Goal: Task Accomplishment & Management: Manage account settings

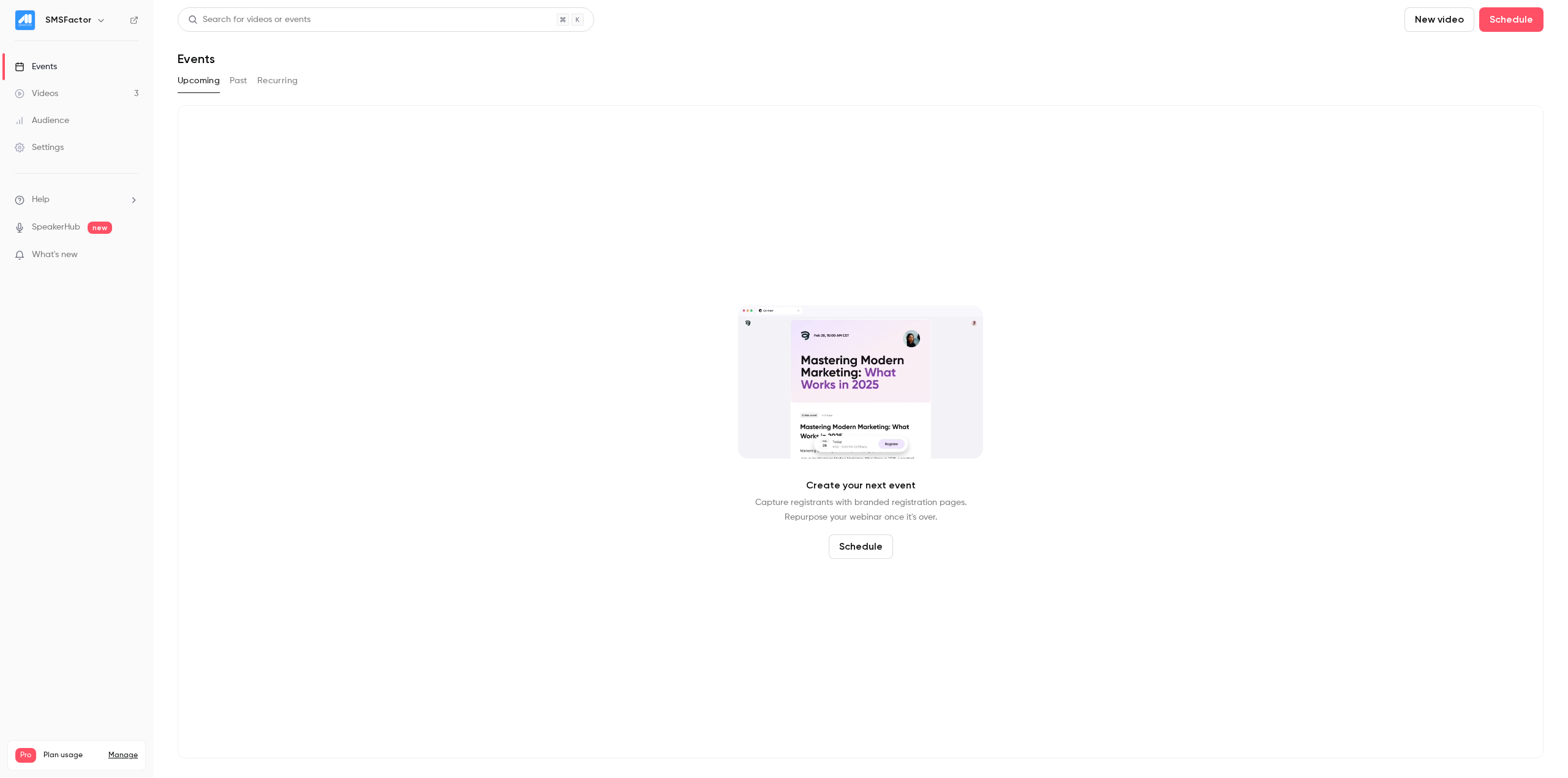
click at [73, 96] on link "Videos 3" at bounding box center [76, 93] width 153 height 27
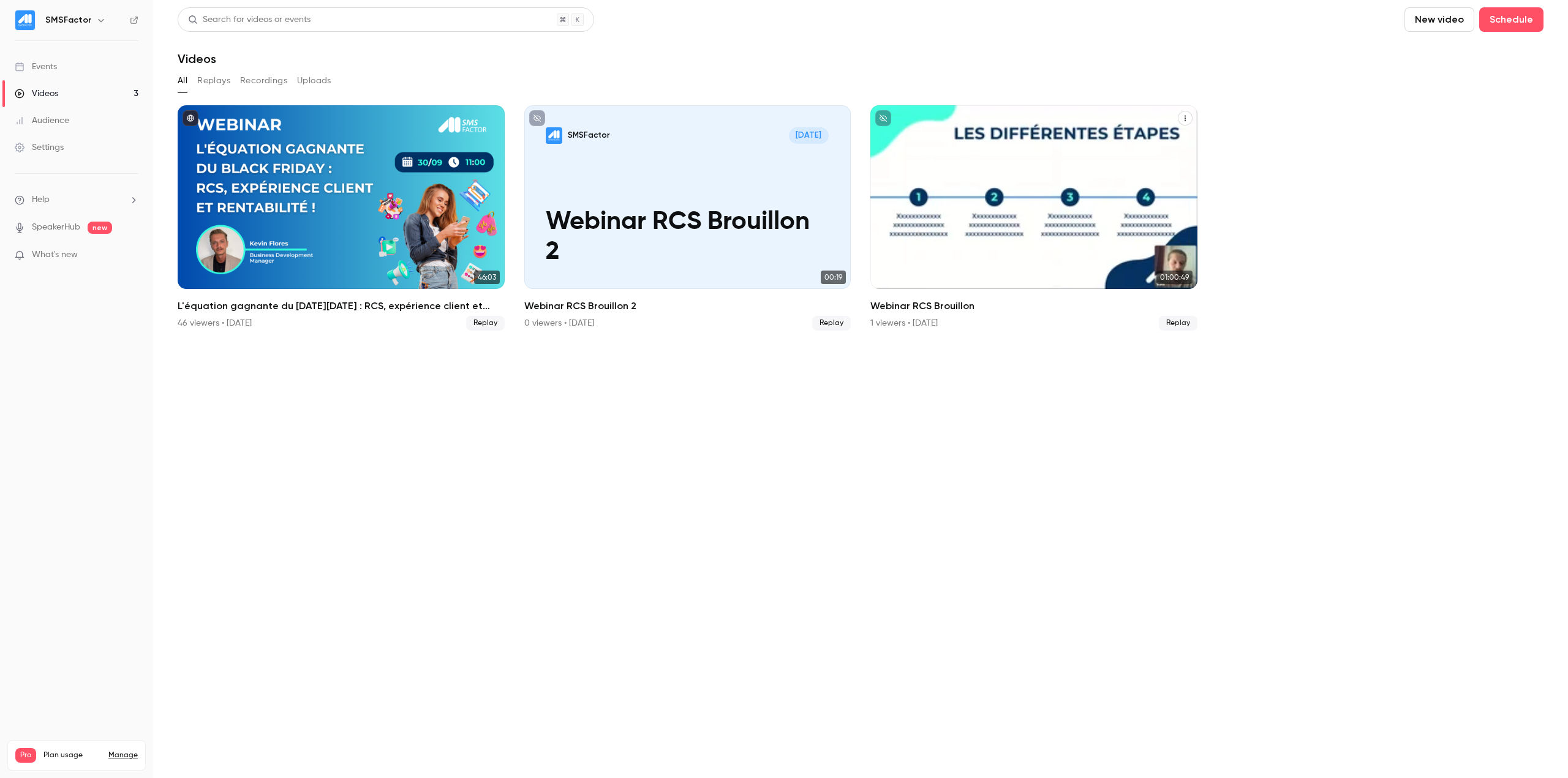
click at [1181, 116] on icon "Webinar RCS Brouillon" at bounding box center [1185, 118] width 8 height 8
click at [1094, 205] on div "Delete" at bounding box center [1135, 211] width 96 height 13
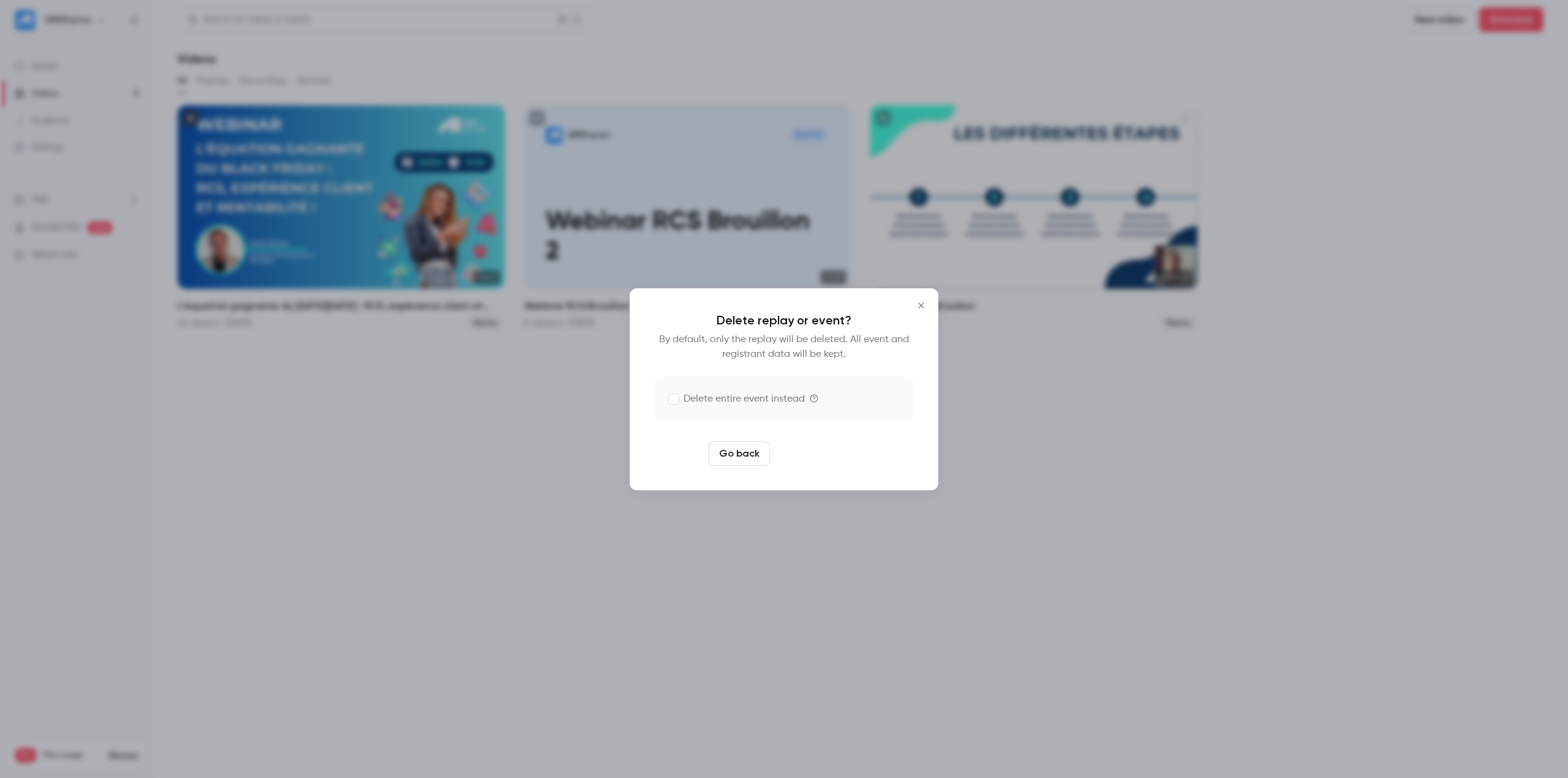
click at [802, 460] on button "Delete replay" at bounding box center [817, 453] width 85 height 24
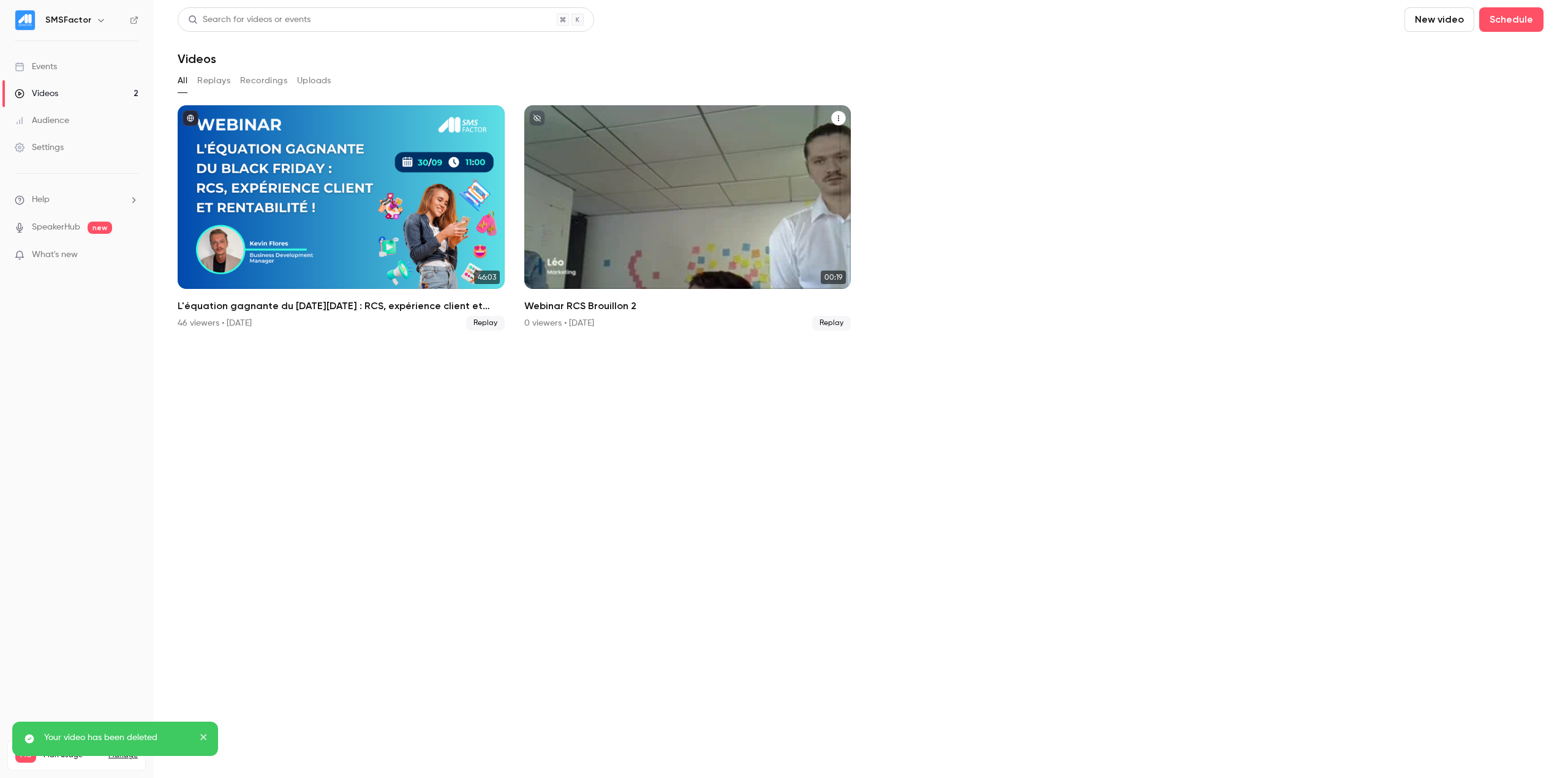
click at [836, 123] on button "Webinar RCS Brouillon 2" at bounding box center [838, 118] width 14 height 14
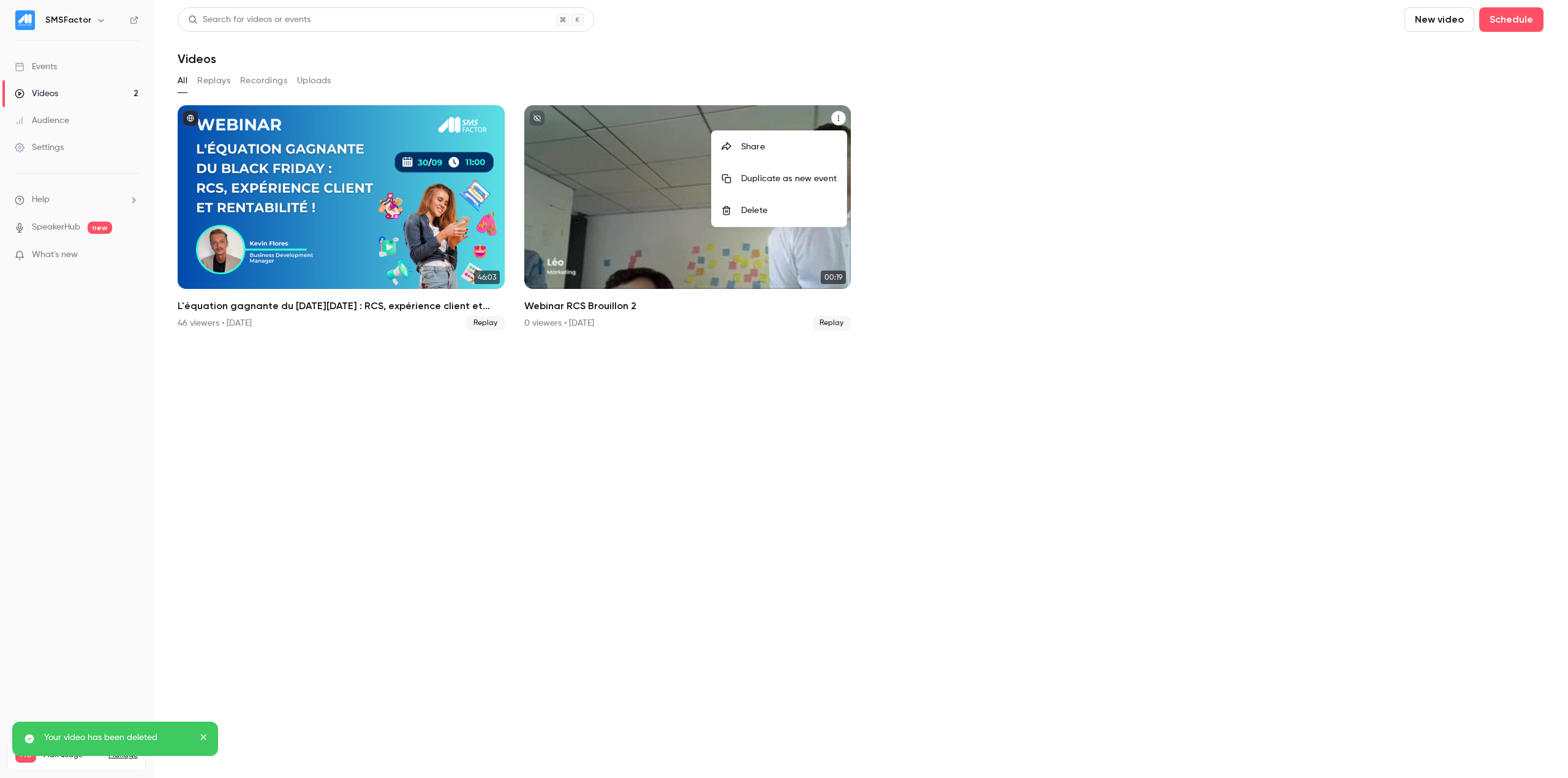
click at [780, 212] on div "Delete" at bounding box center [788, 211] width 96 height 13
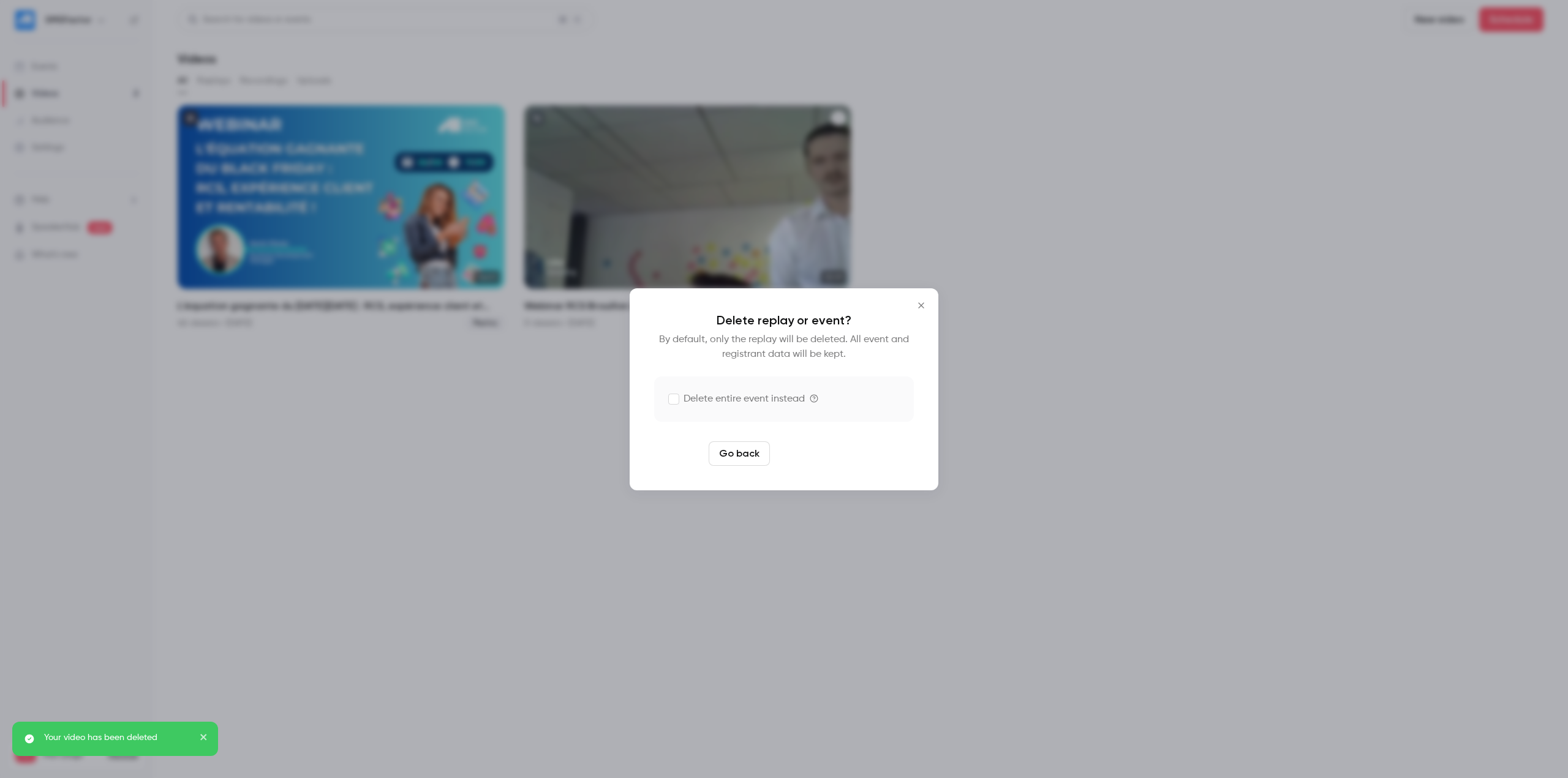
click at [830, 450] on button "Delete replay" at bounding box center [817, 453] width 85 height 24
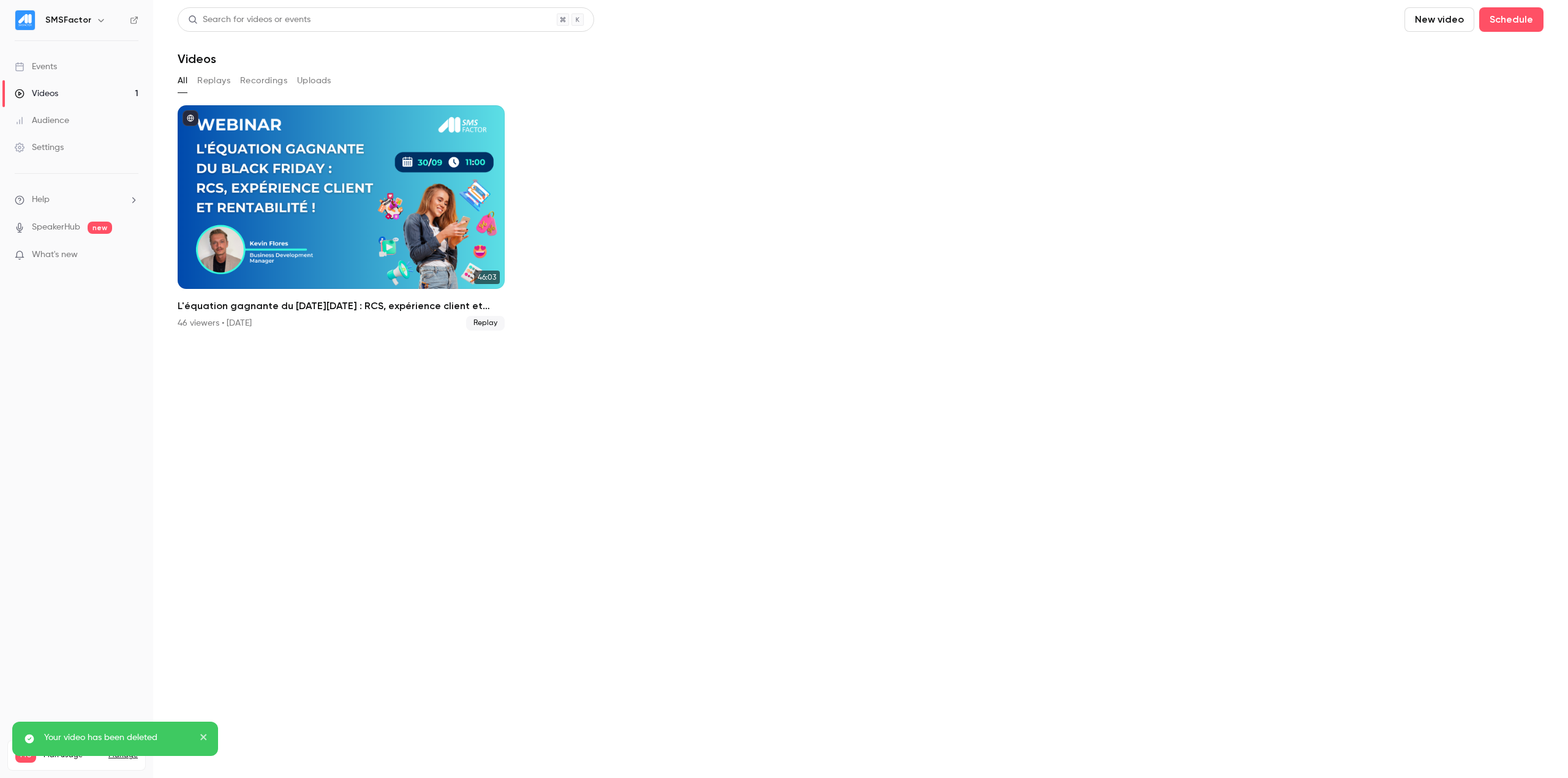
click at [43, 65] on div "Events" at bounding box center [36, 67] width 43 height 13
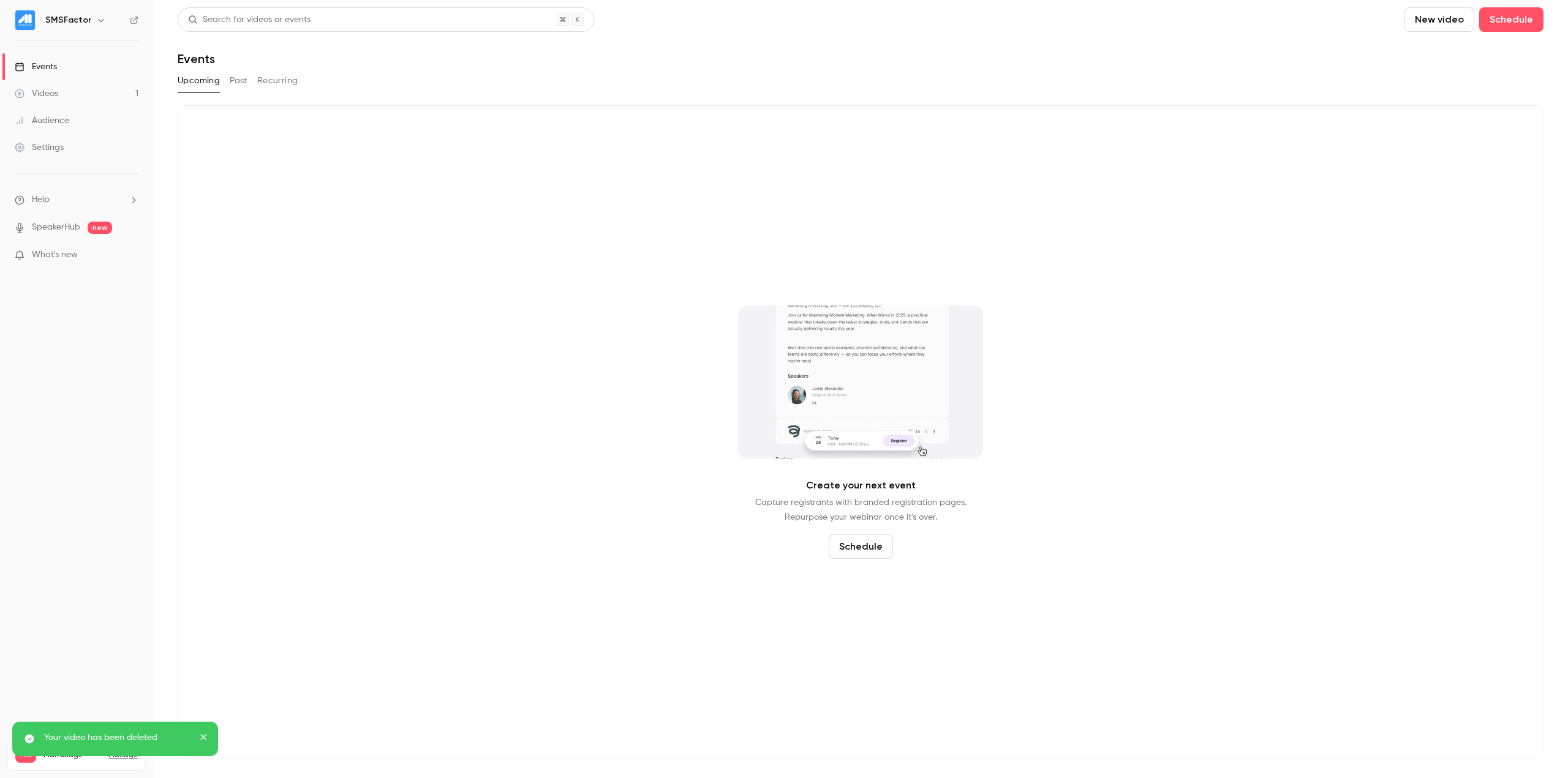
click at [67, 22] on h6 "SMSFactor" at bounding box center [68, 21] width 46 height 13
click at [136, 18] on icon at bounding box center [135, 20] width 9 height 9
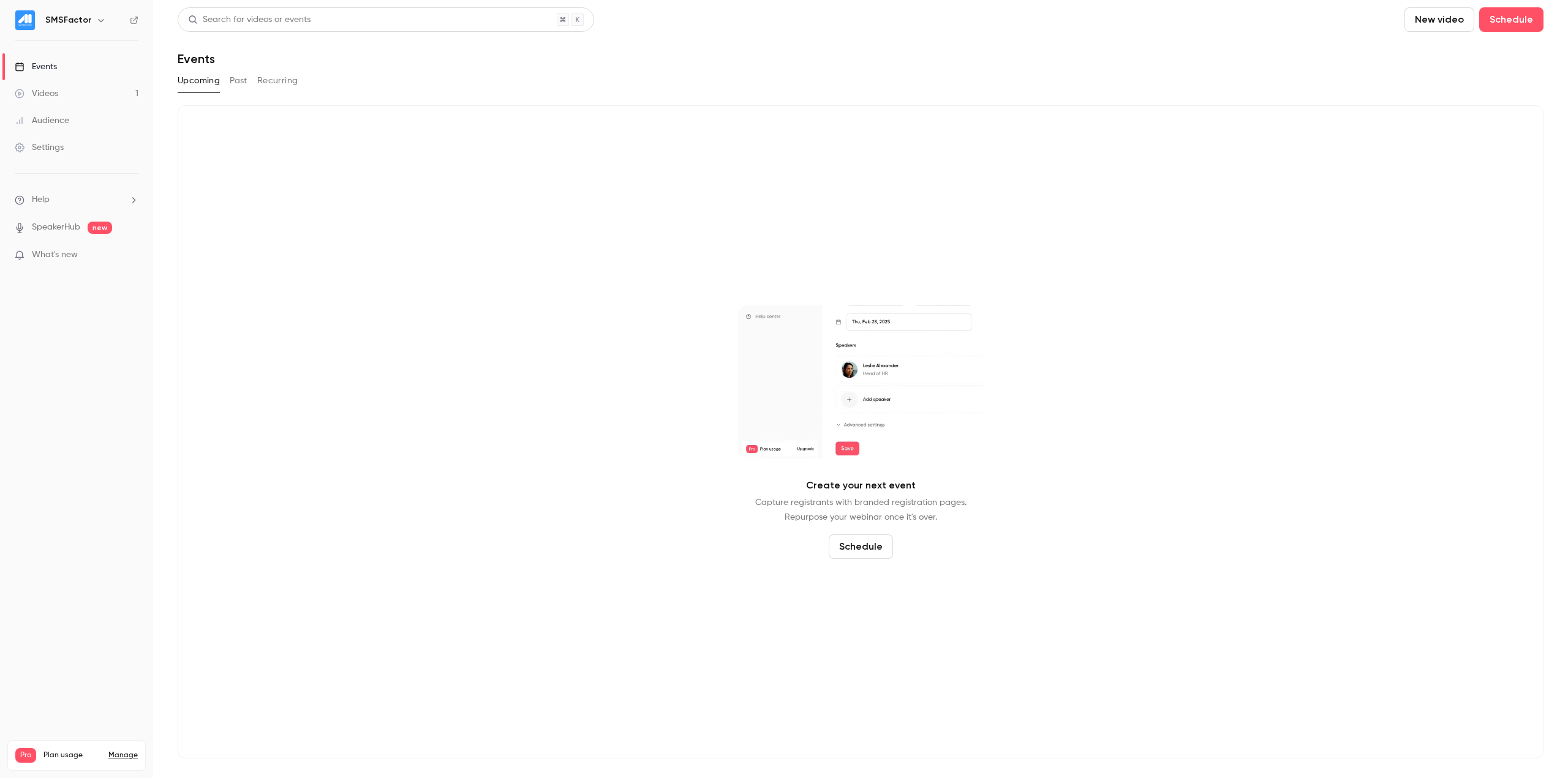
click at [124, 750] on link "Manage" at bounding box center [123, 755] width 29 height 10
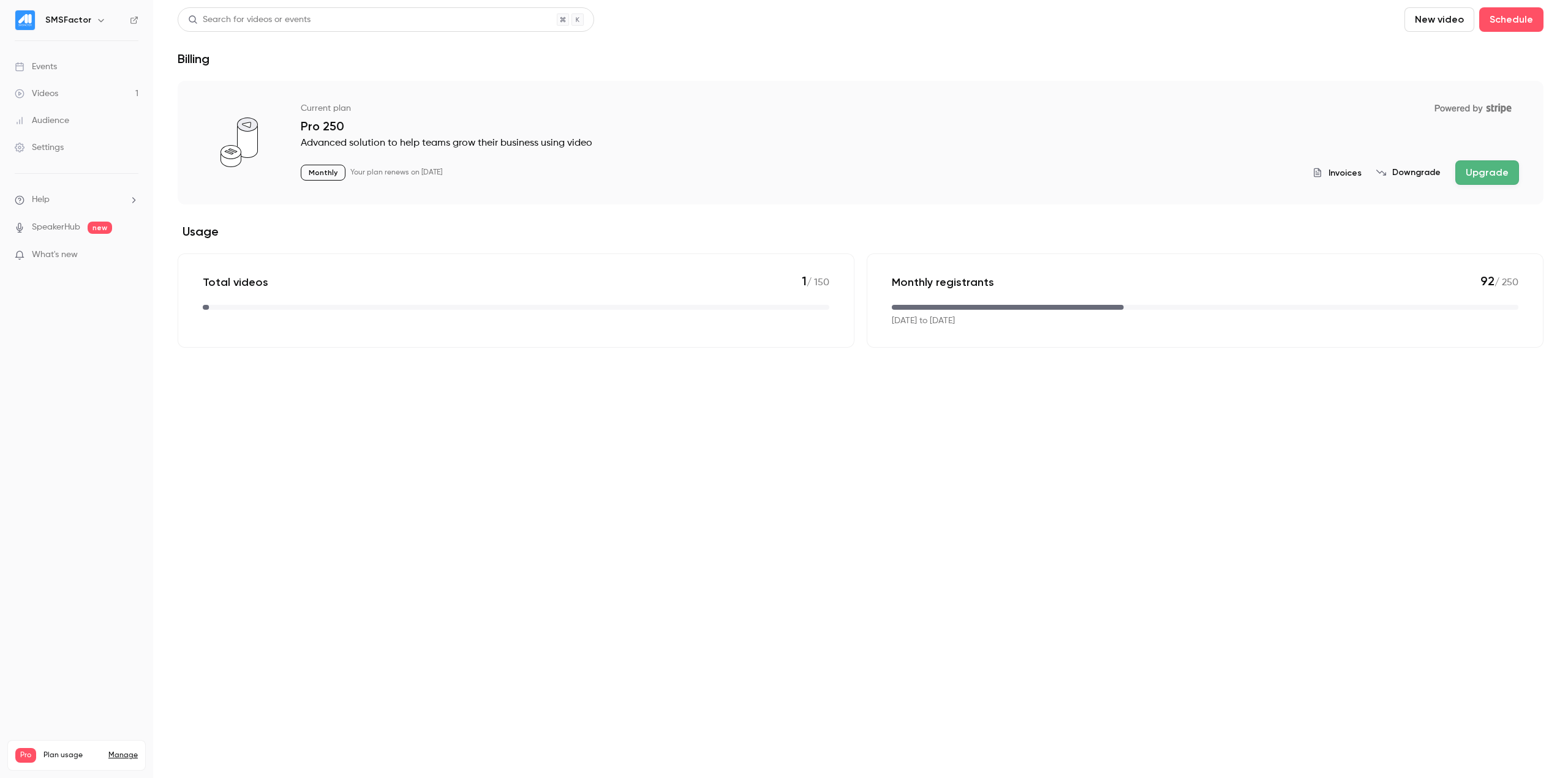
click at [1415, 168] on button "Downgrade" at bounding box center [1408, 173] width 64 height 13
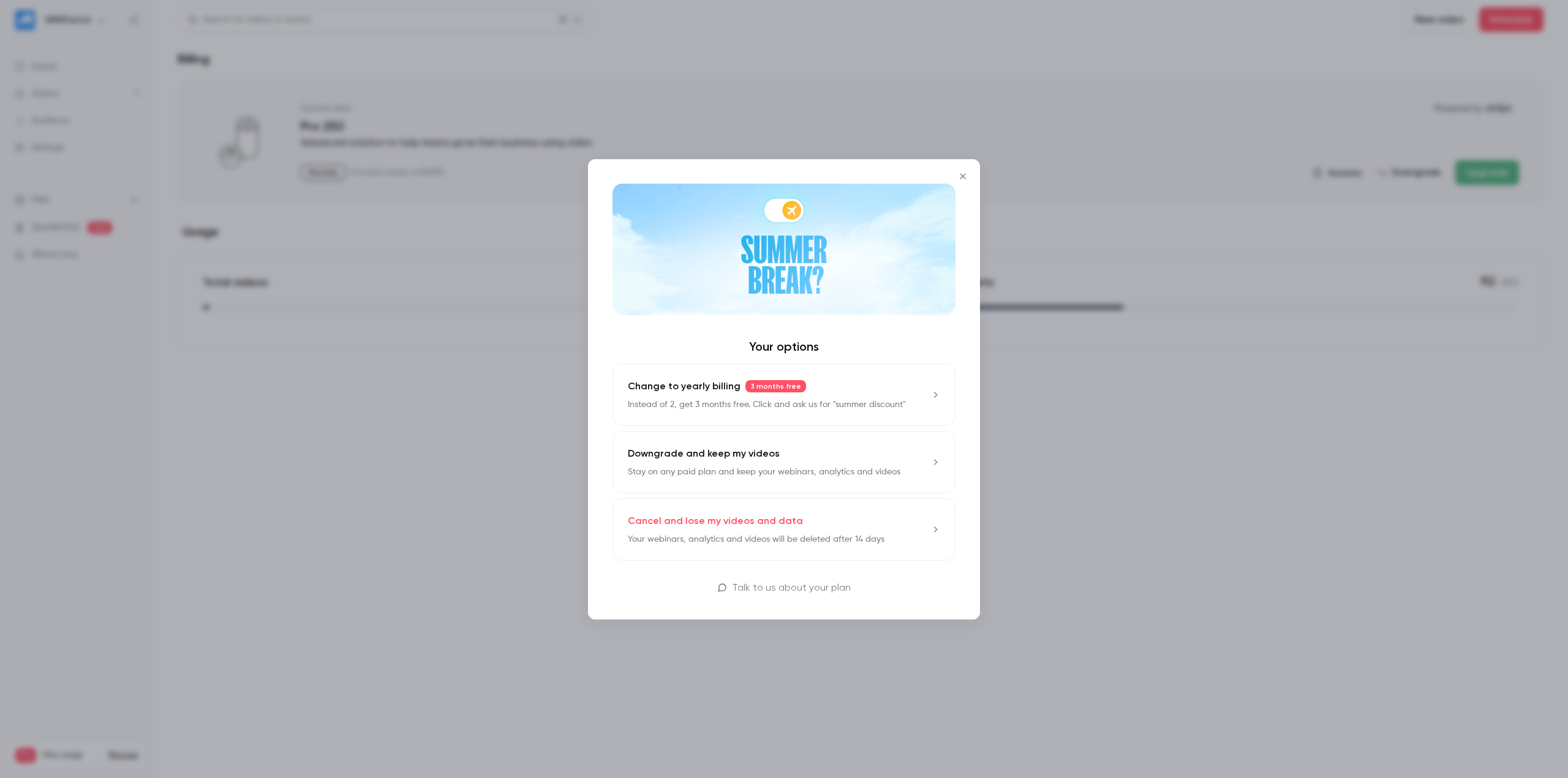
click at [810, 449] on div "Downgrade and keep my videos Stay on any paid plan and keep your webinars, anal…" at bounding box center [764, 462] width 273 height 32
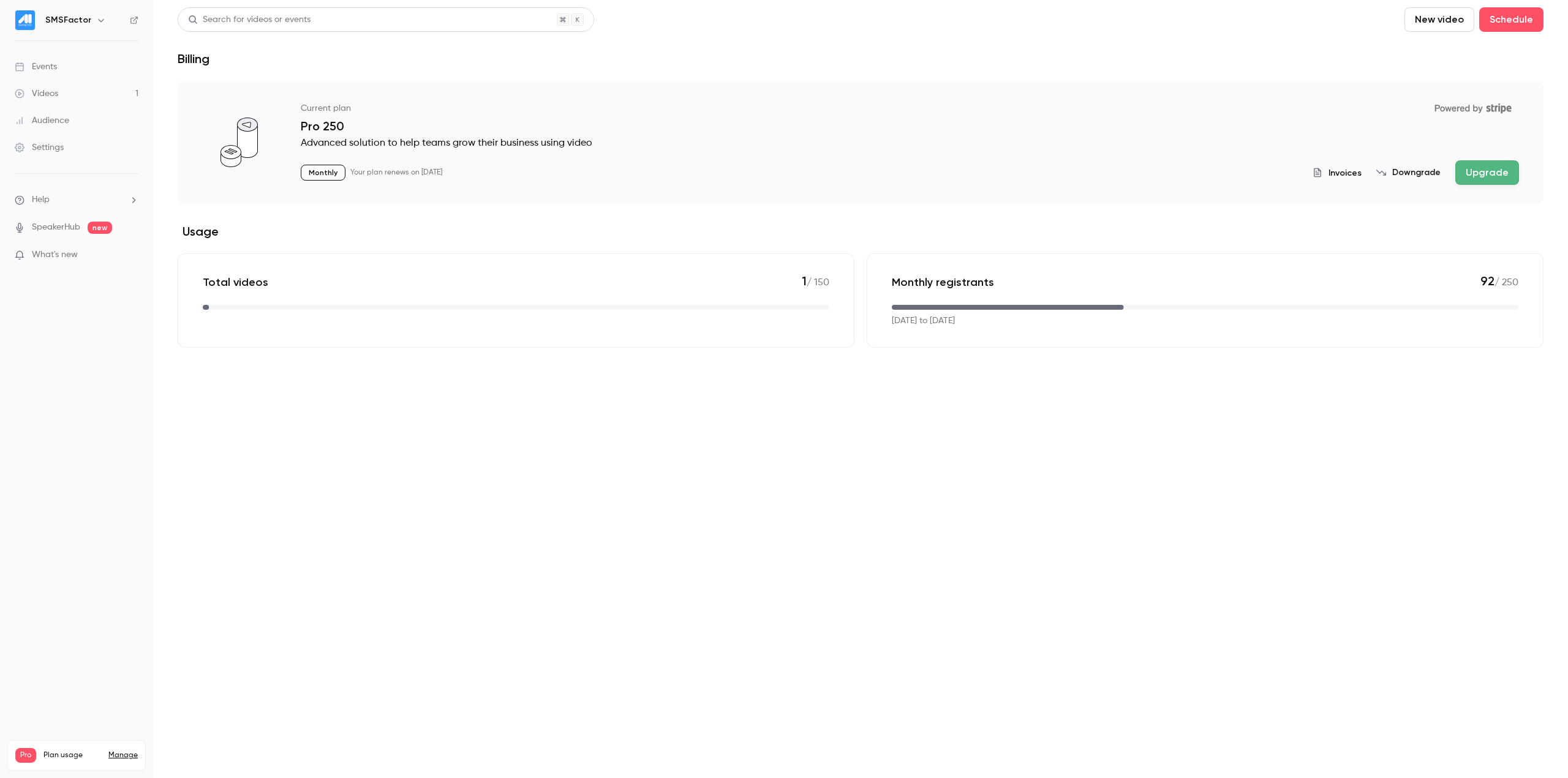
click at [1356, 173] on span "Invoices" at bounding box center [1345, 173] width 33 height 13
click at [115, 750] on link "Manage" at bounding box center [123, 755] width 29 height 10
click at [124, 750] on link "Manage" at bounding box center [123, 755] width 29 height 10
